Goal: Information Seeking & Learning: Learn about a topic

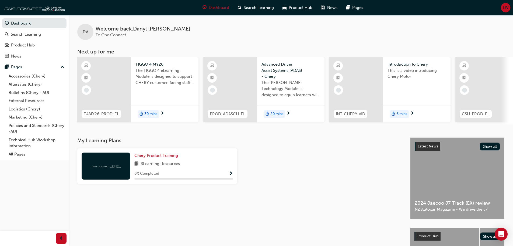
click at [310, 178] on div at bounding box center [322, 168] width 164 height 40
click at [17, 36] on div "Search Learning" at bounding box center [26, 34] width 30 height 6
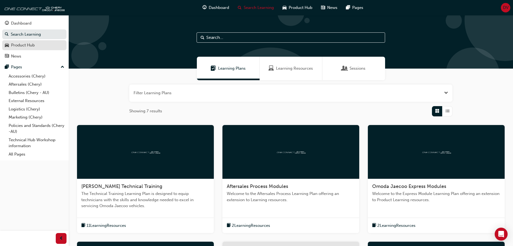
click at [23, 48] on div "Product Hub" at bounding box center [23, 45] width 24 height 6
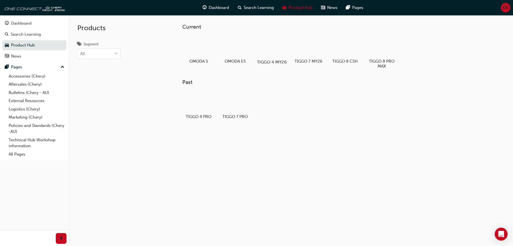
click at [276, 56] on div at bounding box center [272, 47] width 30 height 22
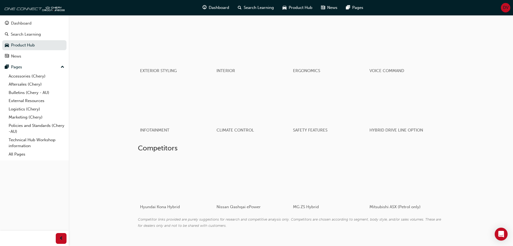
scroll to position [278, 0]
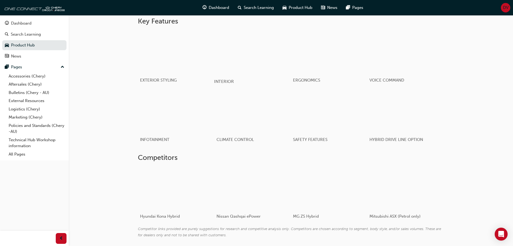
click at [243, 62] on div "button" at bounding box center [252, 51] width 77 height 43
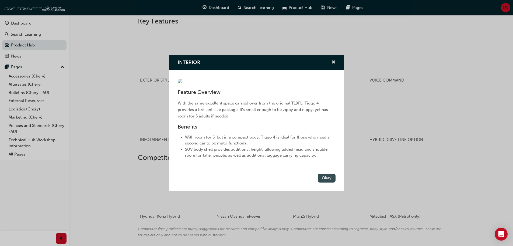
click at [323, 182] on button "Okay" at bounding box center [327, 177] width 18 height 9
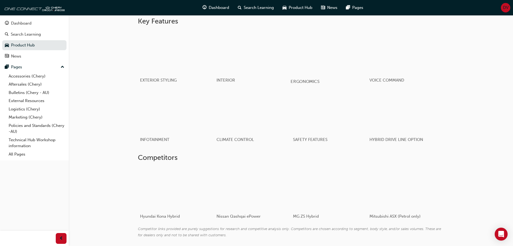
click at [335, 60] on div "button" at bounding box center [329, 51] width 77 height 43
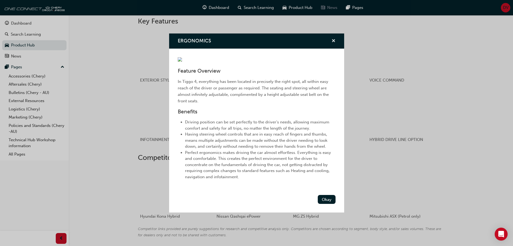
click at [332, 39] on span "cross-icon" at bounding box center [334, 41] width 4 height 5
